Goal: Transaction & Acquisition: Obtain resource

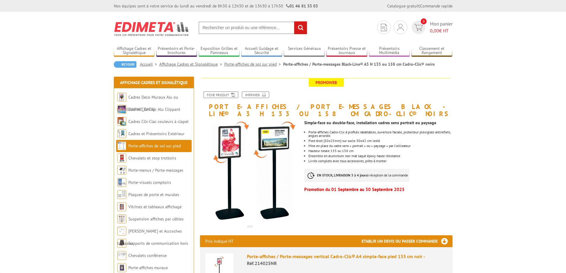
scroll to position [48, 0]
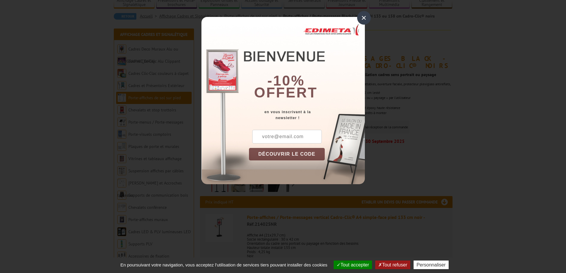
click at [361, 20] on div "×" at bounding box center [364, 18] width 14 height 14
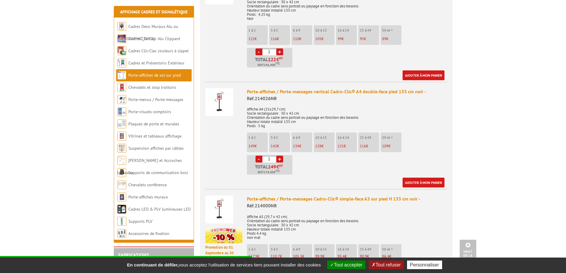
scroll to position [286, 0]
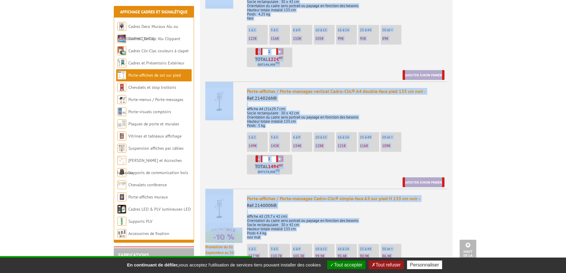
drag, startPoint x: 468, startPoint y: 121, endPoint x: 28, endPoint y: 124, distance: 440.1
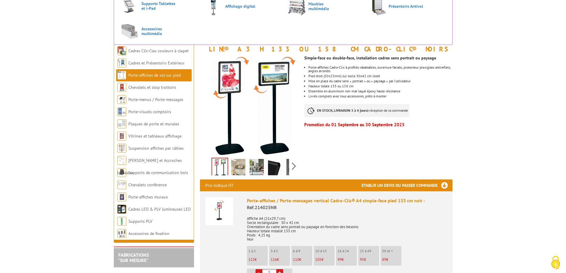
scroll to position [71, 0]
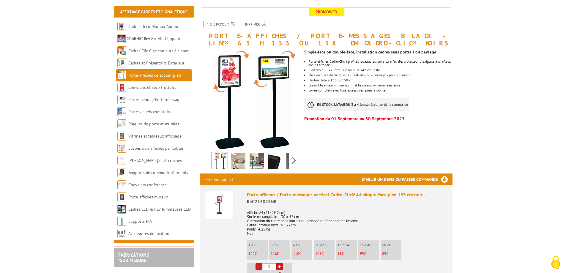
click at [241, 159] on img at bounding box center [238, 162] width 14 height 18
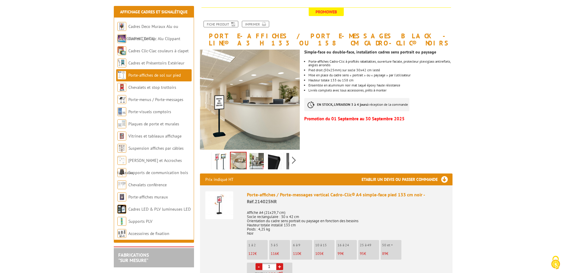
click at [252, 160] on img at bounding box center [256, 162] width 14 height 18
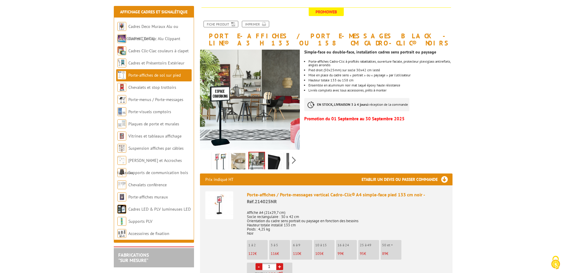
click at [271, 160] on img at bounding box center [275, 162] width 14 height 18
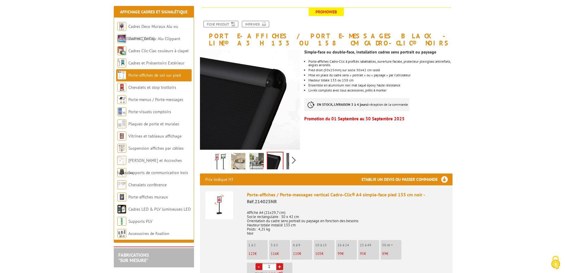
click at [290, 158] on div "Previous Next" at bounding box center [250, 160] width 100 height 21
click at [293, 161] on div "Previous Next" at bounding box center [250, 160] width 100 height 21
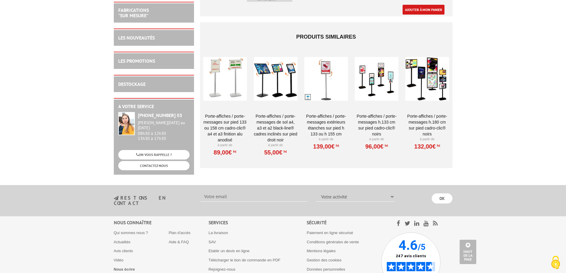
scroll to position [1067, 0]
click at [428, 119] on link "Porte-affiches / Porte-messages H.180 cm SUR PIED CADRO-CLIC® NOIRS" at bounding box center [427, 125] width 44 height 24
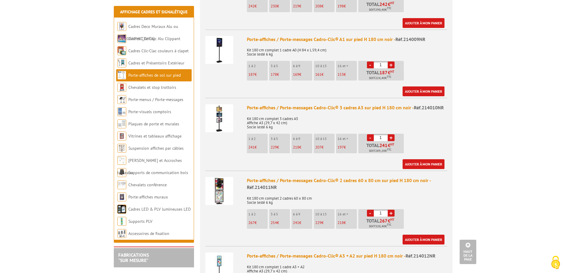
scroll to position [423, 0]
click at [391, 134] on link "+" at bounding box center [391, 137] width 7 height 7
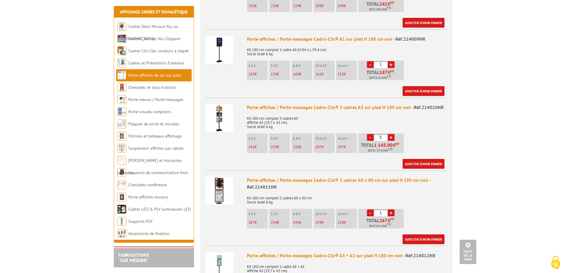
click at [391, 134] on link "+" at bounding box center [391, 137] width 7 height 7
type input "6"
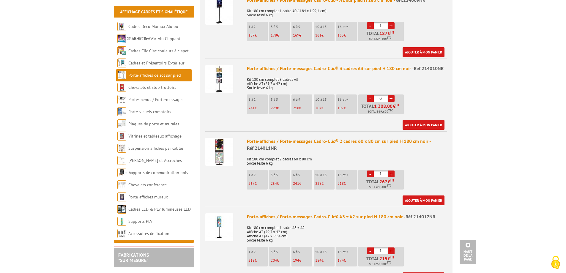
scroll to position [461, 0]
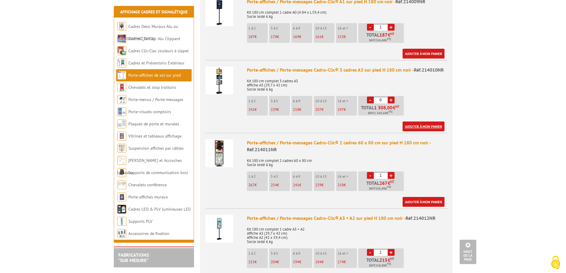
click at [412, 121] on link "Ajouter à mon panier" at bounding box center [423, 126] width 42 height 10
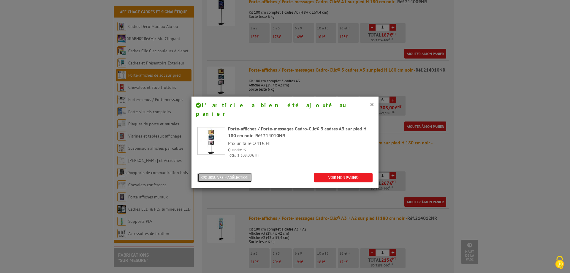
click at [234, 173] on button "POURSUIVRE MA SÉLECTION" at bounding box center [224, 178] width 55 height 10
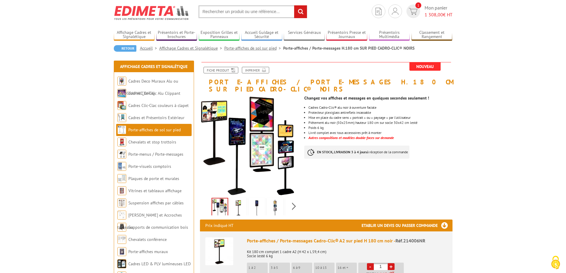
scroll to position [16, 0]
click at [253, 49] on link "Porte-affiches de sol sur pied" at bounding box center [253, 48] width 59 height 5
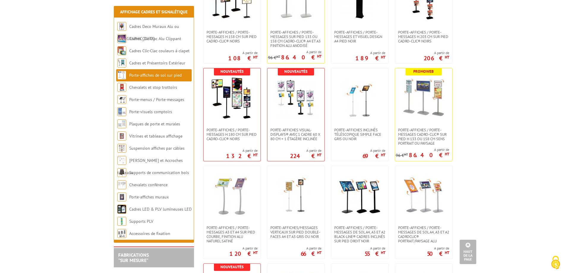
scroll to position [465, 0]
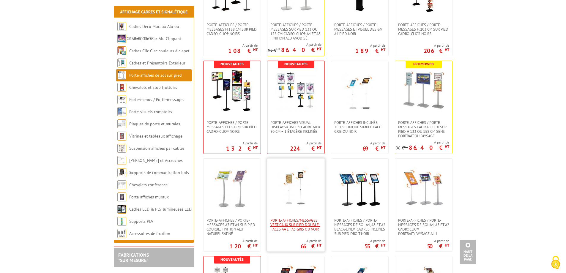
click at [294, 220] on span "Porte-affiches/messages verticaux sur pied double-faces A4 et A3 Gris ou Noir" at bounding box center [295, 224] width 51 height 13
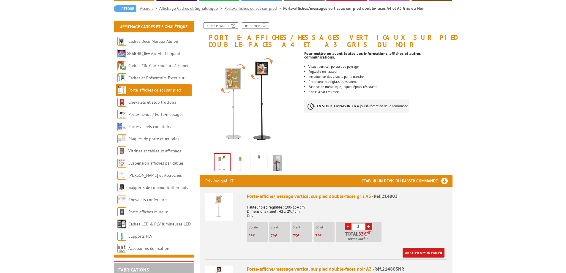
scroll to position [55, 0]
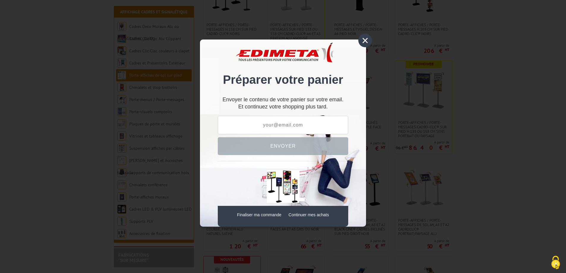
click at [365, 39] on div "×" at bounding box center [365, 41] width 14 height 14
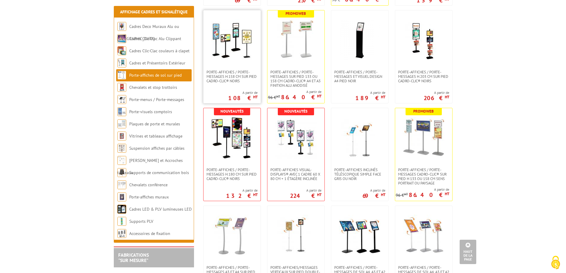
scroll to position [417, 0]
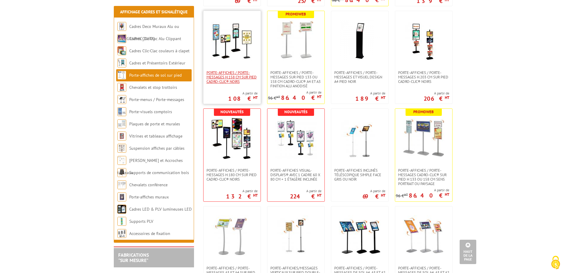
click at [233, 75] on span "Porte-affiches / Porte-messages H.158 cm sur pied Cadro-Clic® NOIRS" at bounding box center [231, 76] width 51 height 13
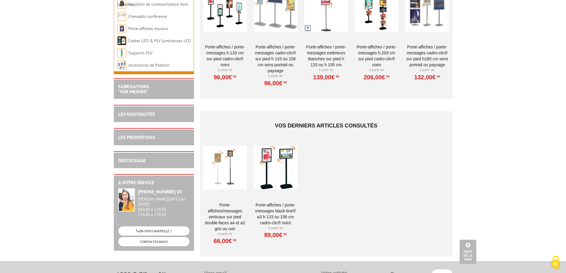
scroll to position [608, 0]
click at [277, 202] on link "Porte-affiches / Porte-messages Black-Line® A3 H 133 ou 158 cm Cadro-Clic® noirs" at bounding box center [276, 214] width 44 height 24
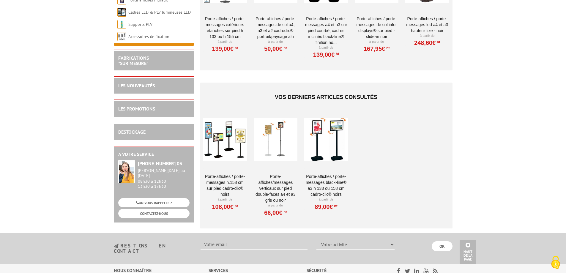
scroll to position [1173, 0]
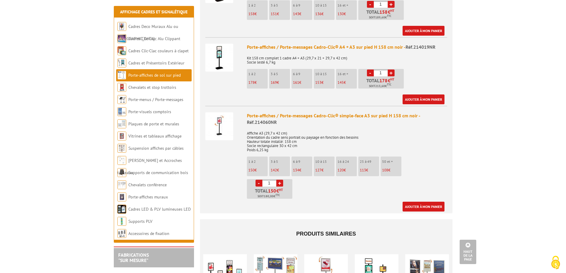
scroll to position [344, 0]
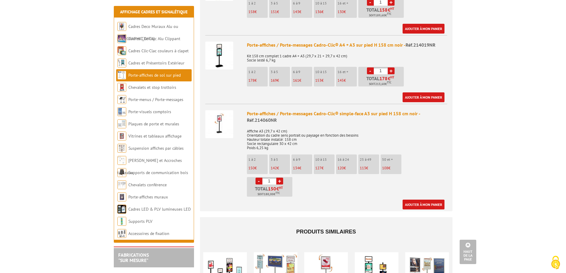
click at [280, 178] on link "+" at bounding box center [279, 181] width 7 height 7
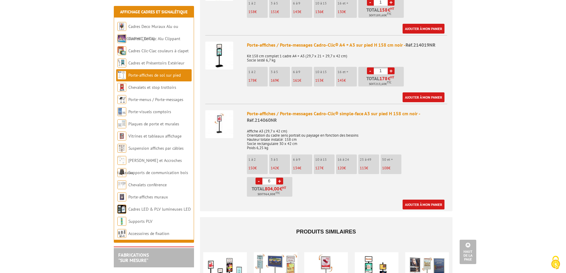
click at [280, 178] on link "+" at bounding box center [279, 181] width 7 height 7
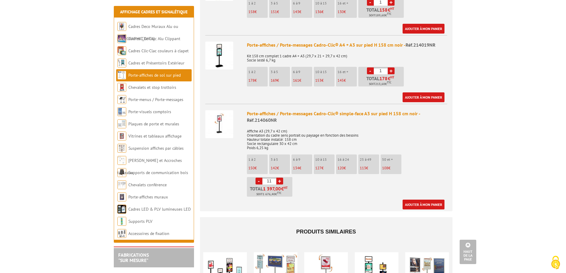
click at [280, 178] on link "+" at bounding box center [279, 181] width 7 height 7
click at [257, 178] on link "-" at bounding box center [258, 181] width 7 height 7
click at [280, 178] on link "+" at bounding box center [279, 181] width 7 height 7
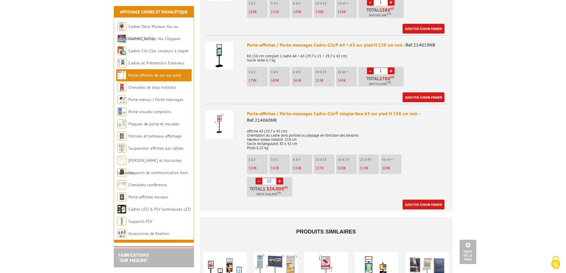
click at [280, 178] on link "+" at bounding box center [279, 181] width 7 height 7
click at [257, 178] on link "-" at bounding box center [258, 181] width 7 height 7
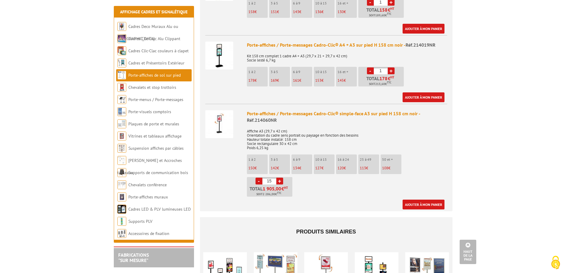
click at [257, 178] on link "-" at bounding box center [258, 181] width 7 height 7
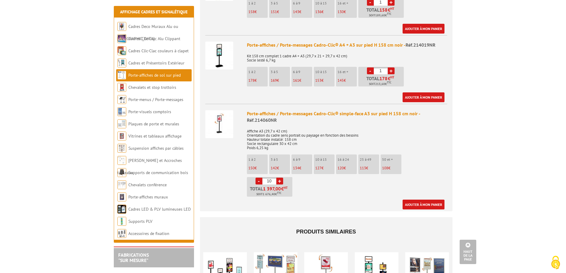
click at [257, 178] on link "-" at bounding box center [258, 181] width 7 height 7
click at [280, 178] on link "+" at bounding box center [279, 181] width 7 height 7
type input "9"
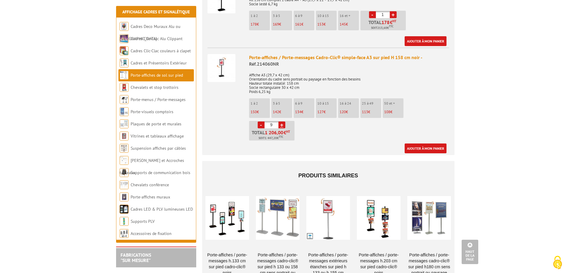
scroll to position [406, 0]
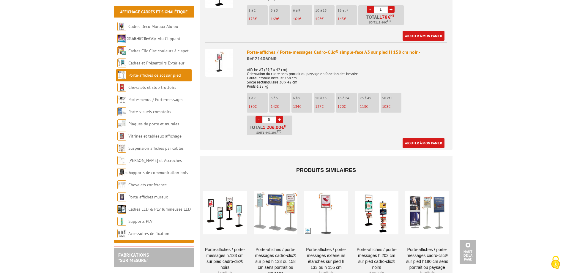
click at [430, 138] on link "Ajouter à mon panier" at bounding box center [423, 143] width 42 height 10
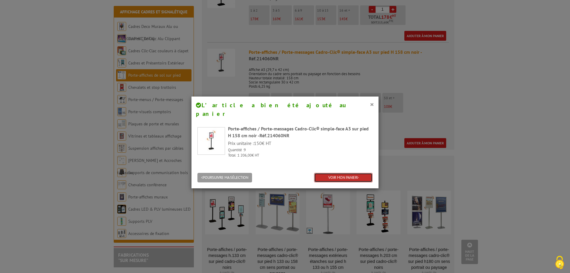
click at [322, 173] on link "VOIR MON PANIER" at bounding box center [343, 178] width 59 height 10
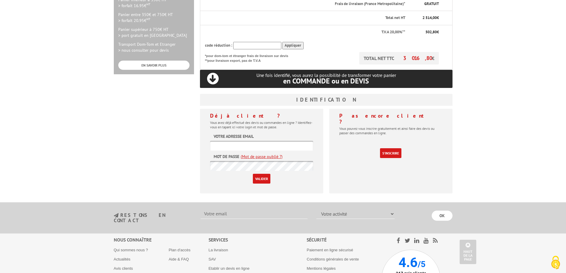
scroll to position [187, 0]
click at [383, 148] on link "S'inscrire" at bounding box center [390, 153] width 21 height 10
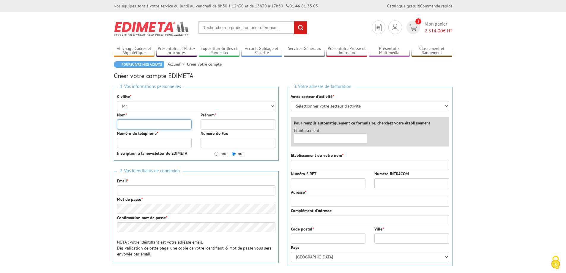
click at [150, 125] on input "Nom *" at bounding box center [154, 124] width 75 height 10
type input "Maréchal"
type input "[PERSON_NAME]"
click at [150, 140] on input "Numéro de téléphone *" at bounding box center [154, 143] width 75 height 10
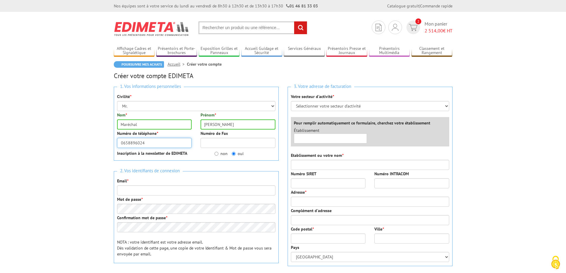
type input "0658896024"
click at [215, 154] on input "non" at bounding box center [216, 154] width 4 height 4
radio input "true"
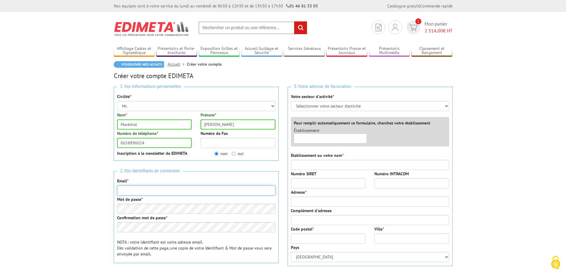
click at [174, 190] on input "Email *" at bounding box center [196, 190] width 158 height 10
type input "[PERSON_NAME][EMAIL_ADDRESS][DOMAIN_NAME]"
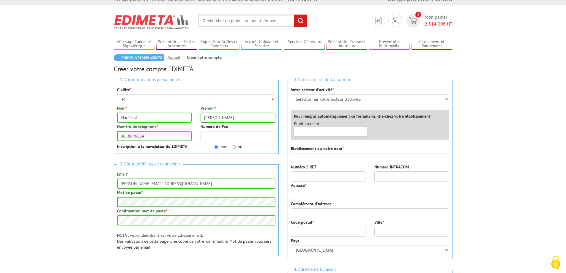
scroll to position [3, 0]
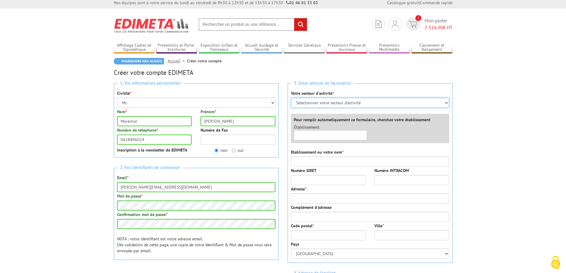
click at [337, 102] on select "Sélectionner votre secteur d'activité Administrations et collectivités Magasins…" at bounding box center [370, 103] width 158 height 10
select select "876"
click at [291, 98] on select "Sélectionner votre secteur d'activité Administrations et collectivités Magasins…" at bounding box center [370, 103] width 158 height 10
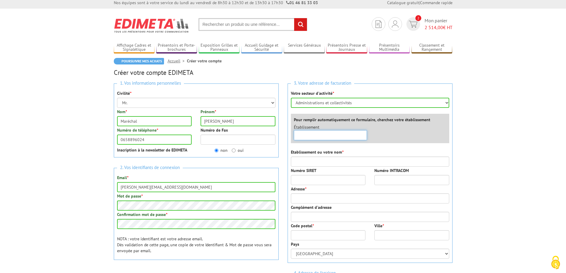
click at [340, 136] on input "text" at bounding box center [330, 135] width 73 height 10
type input "C"
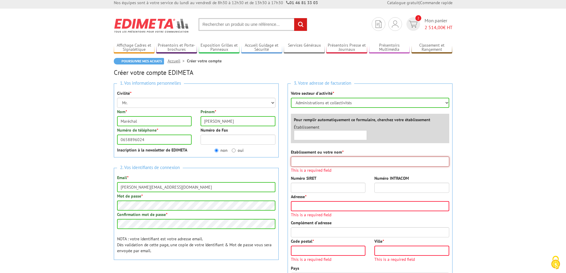
click at [333, 162] on input "Etablissement ou votre nom *" at bounding box center [370, 161] width 158 height 10
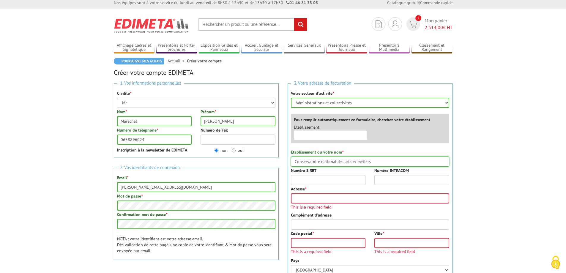
type input "Conservatoire national des arts et métiers"
click at [333, 186] on div "Adresse * This is a required field" at bounding box center [370, 197] width 158 height 23
click at [333, 184] on input "Numéro SIRET" at bounding box center [328, 180] width 75 height 10
click at [327, 198] on input "Adresse *" at bounding box center [370, 198] width 158 height 10
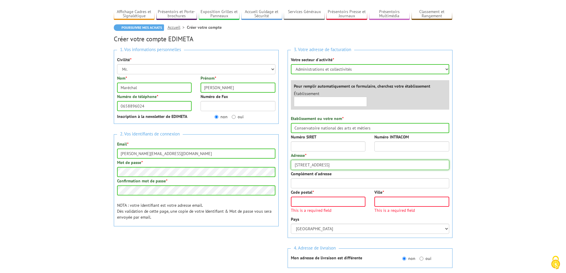
scroll to position [37, 0]
type input "292 rue Saint-Martin"
click at [320, 202] on input "Code postal *" at bounding box center [328, 201] width 75 height 10
type input "75003"
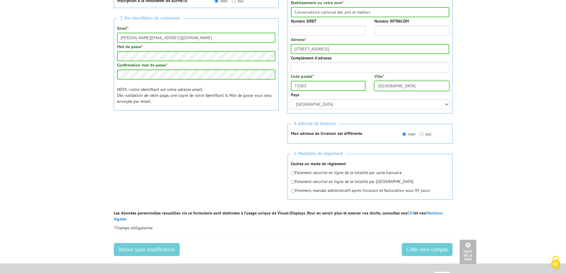
scroll to position [152, 0]
type input "Paris"
click at [293, 191] on input "radio" at bounding box center [293, 191] width 4 height 4
radio input "true"
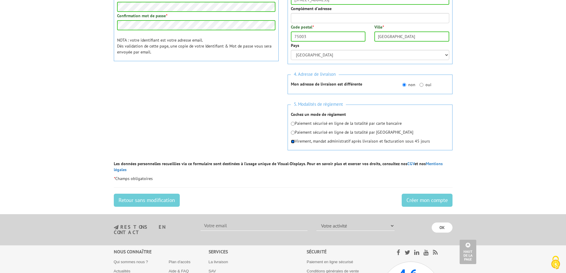
scroll to position [202, 0]
click at [415, 196] on input "Créer mon compte" at bounding box center [426, 199] width 51 height 13
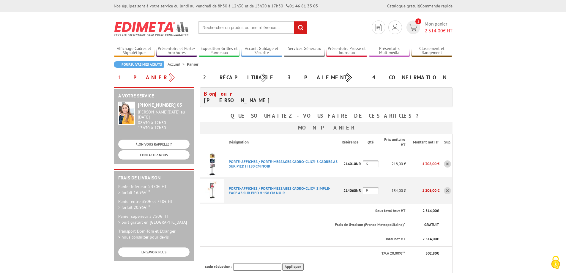
scroll to position [166, 0]
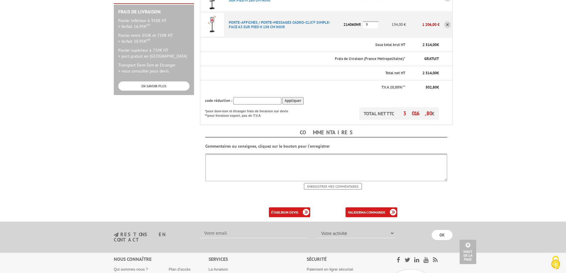
click at [303, 212] on div "établir un devis" at bounding box center [289, 212] width 41 height 10
click at [292, 213] on b "un devis" at bounding box center [291, 212] width 15 height 4
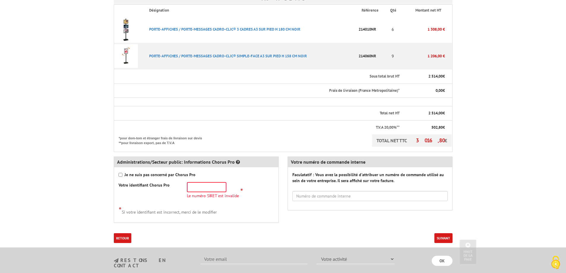
scroll to position [152, 0]
click at [197, 185] on input "text" at bounding box center [206, 188] width 39 height 10
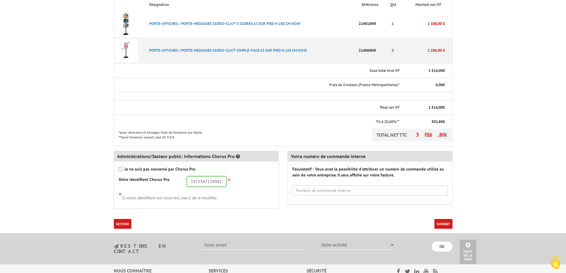
scroll to position [158, 0]
type input "19753471200017"
click at [443, 225] on button "Suivant" at bounding box center [443, 224] width 18 height 10
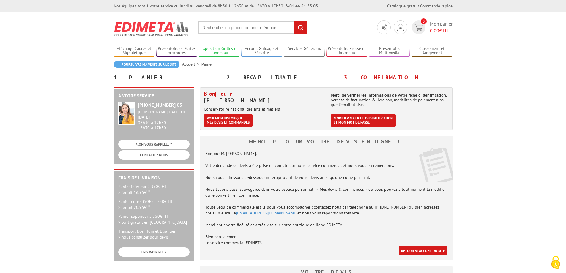
click at [219, 51] on link "Exposition Grilles et Panneaux" at bounding box center [219, 51] width 41 height 10
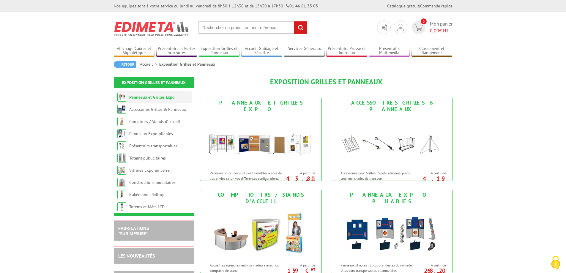
click at [154, 99] on link "Panneaux et Grilles Expo" at bounding box center [151, 96] width 45 height 5
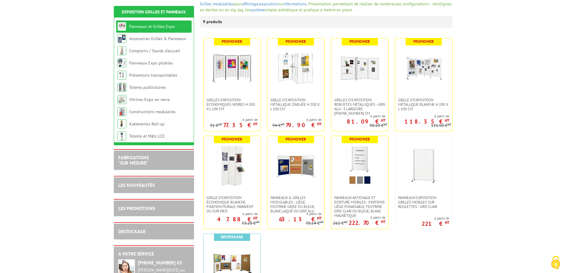
scroll to position [96, 0]
click at [241, 83] on link at bounding box center [231, 68] width 57 height 59
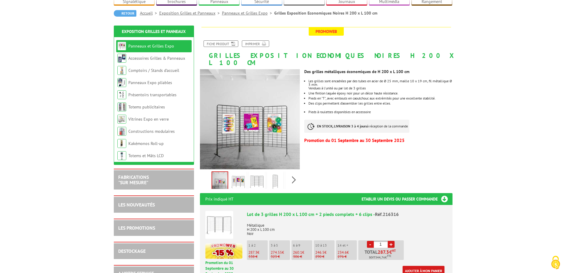
scroll to position [62, 0]
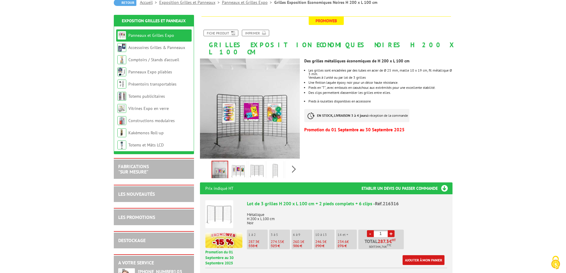
click at [274, 163] on img at bounding box center [275, 171] width 14 height 18
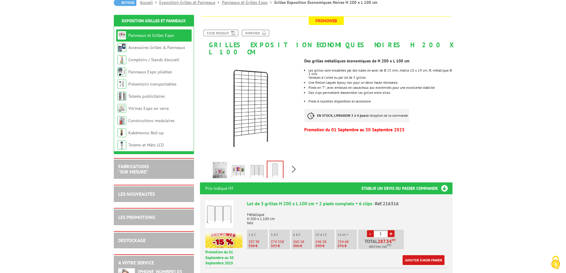
click at [220, 162] on img at bounding box center [220, 171] width 14 height 18
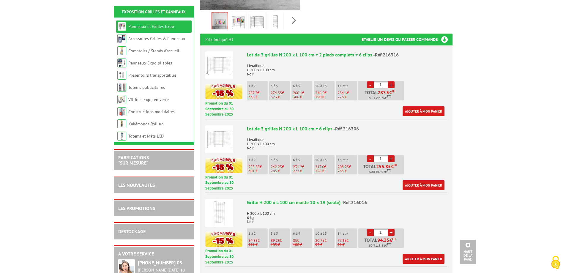
scroll to position [0, 0]
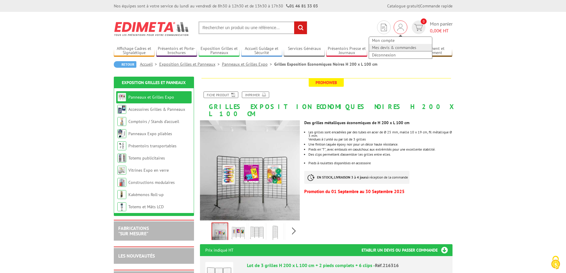
click at [395, 44] on link "Mes devis & commandes" at bounding box center [400, 47] width 63 height 7
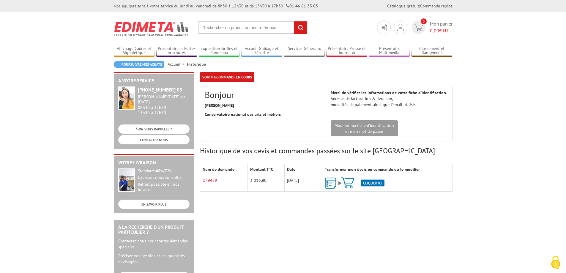
scroll to position [36, 0]
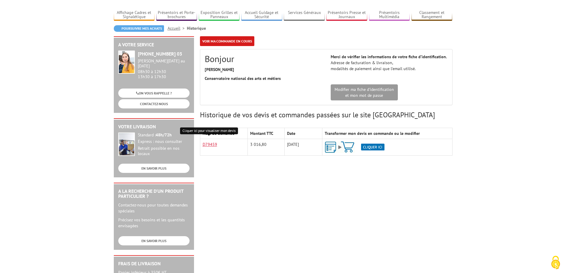
click at [212, 144] on link "D79459" at bounding box center [210, 144] width 15 height 5
click at [273, 162] on div "Voir ma commande en cours Bonjour [PERSON_NAME] [GEOGRAPHIC_DATA] Date" at bounding box center [326, 100] width 258 height 128
click at [337, 146] on img at bounding box center [355, 147] width 60 height 12
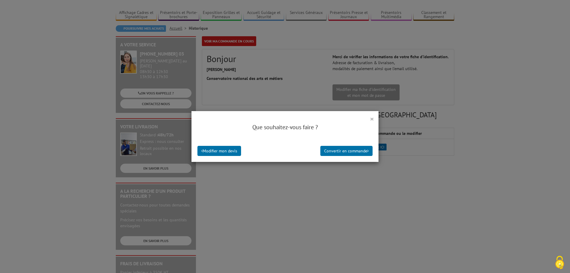
click at [370, 119] on button "×" at bounding box center [372, 119] width 4 height 8
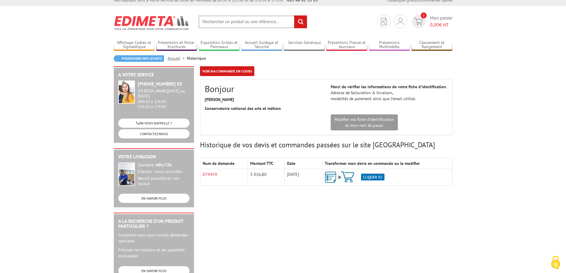
scroll to position [6, 0]
